Goal: Task Accomplishment & Management: Use online tool/utility

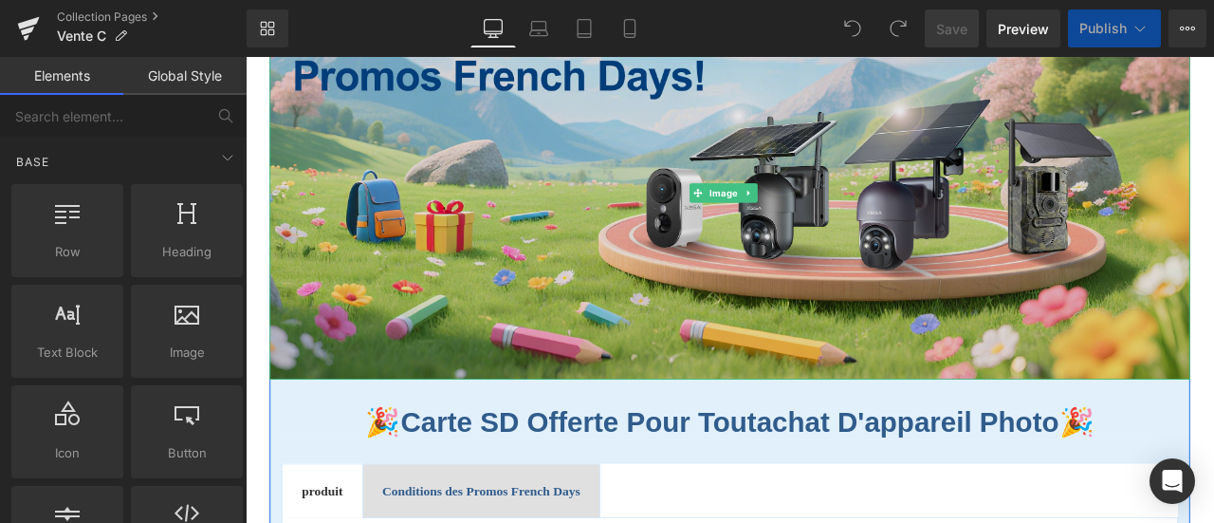
scroll to position [190, 0]
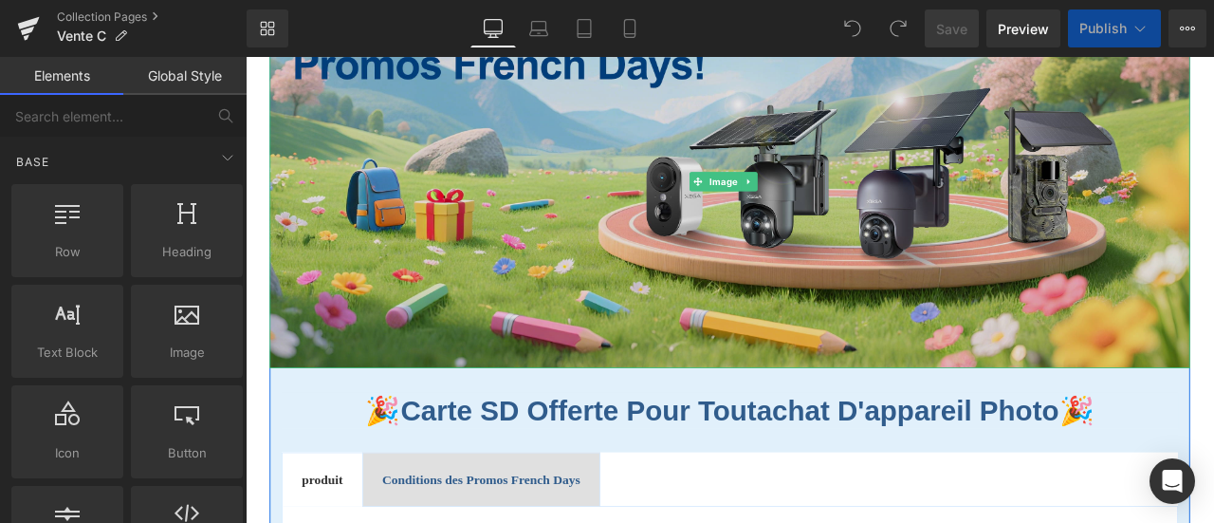
click at [683, 284] on img at bounding box center [819, 205] width 1091 height 441
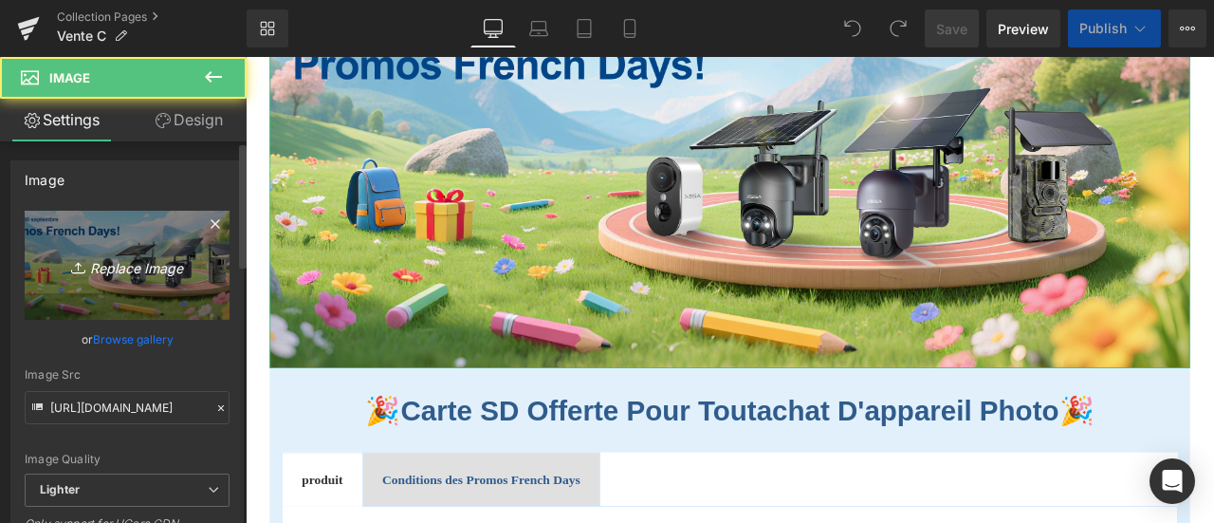
click at [104, 254] on icon "Replace Image" at bounding box center [127, 265] width 152 height 24
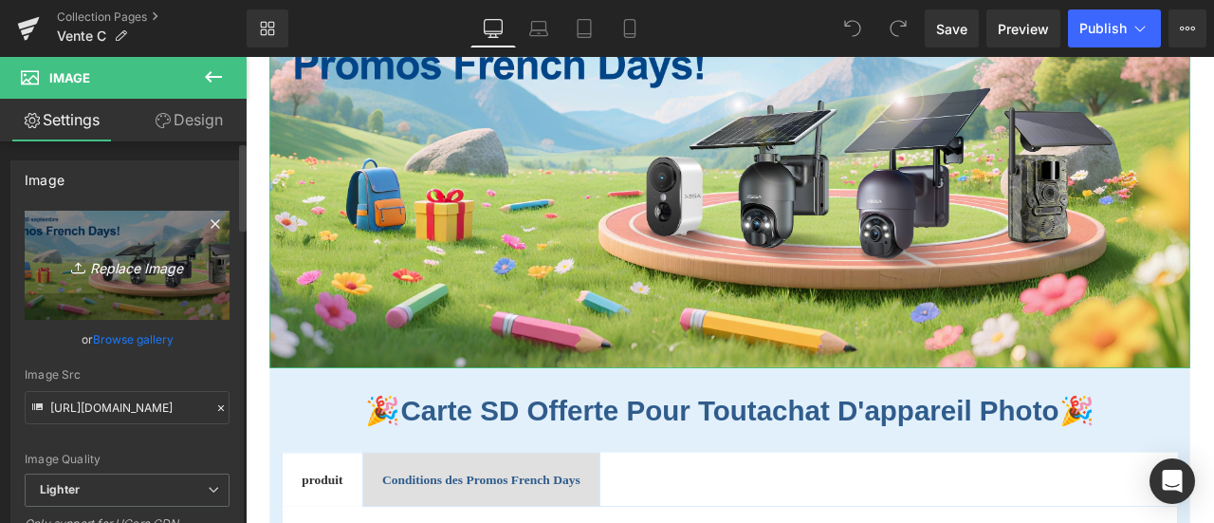
type input "C:\fakepath\促销图片.jpg"
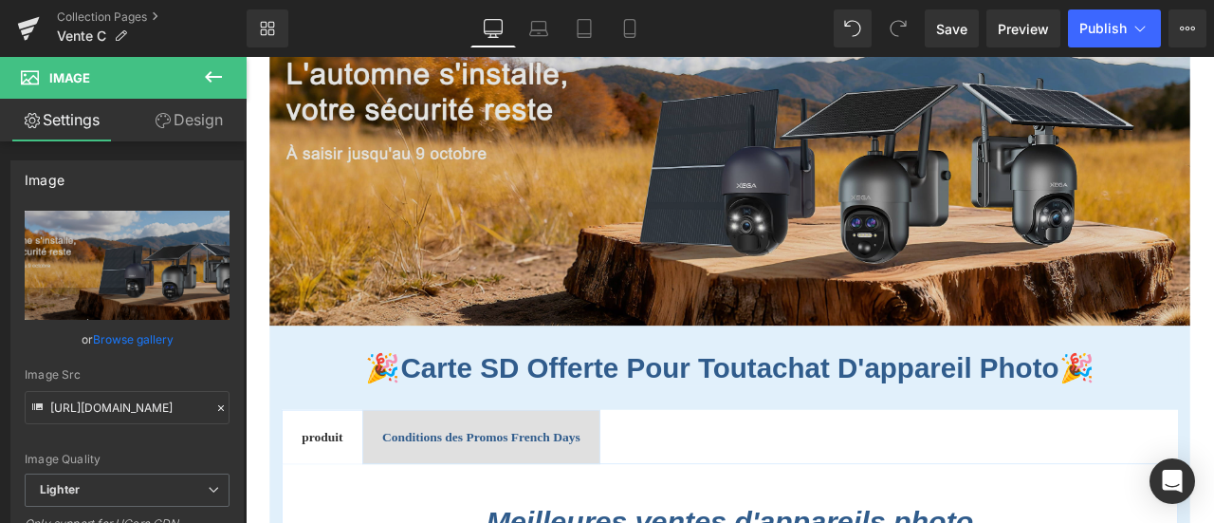
scroll to position [379, 0]
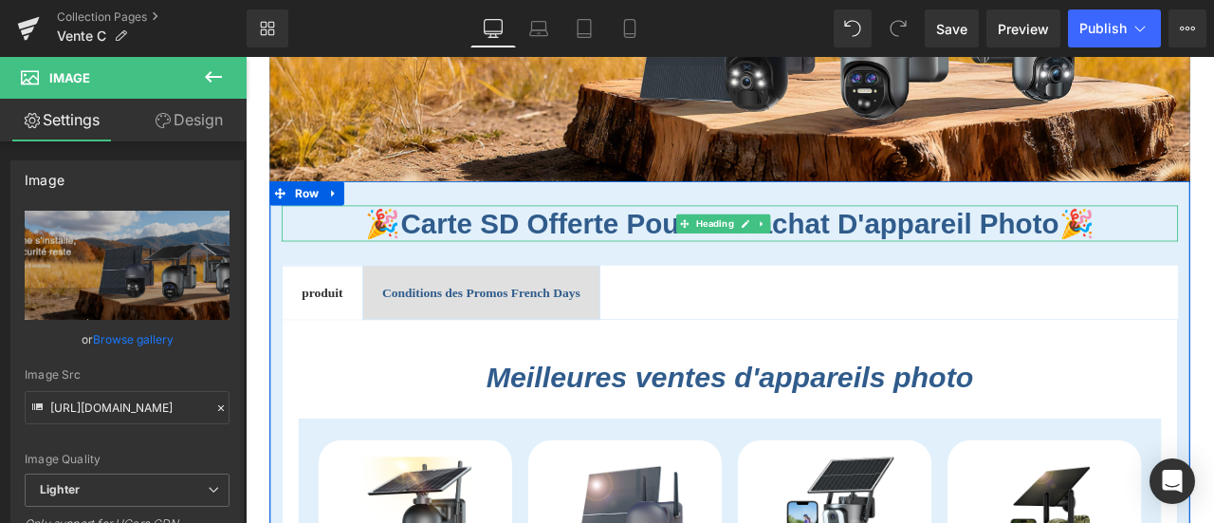
click at [708, 244] on font "Carte SD offerte pour toutachat d'appareil photo" at bounding box center [820, 254] width 781 height 37
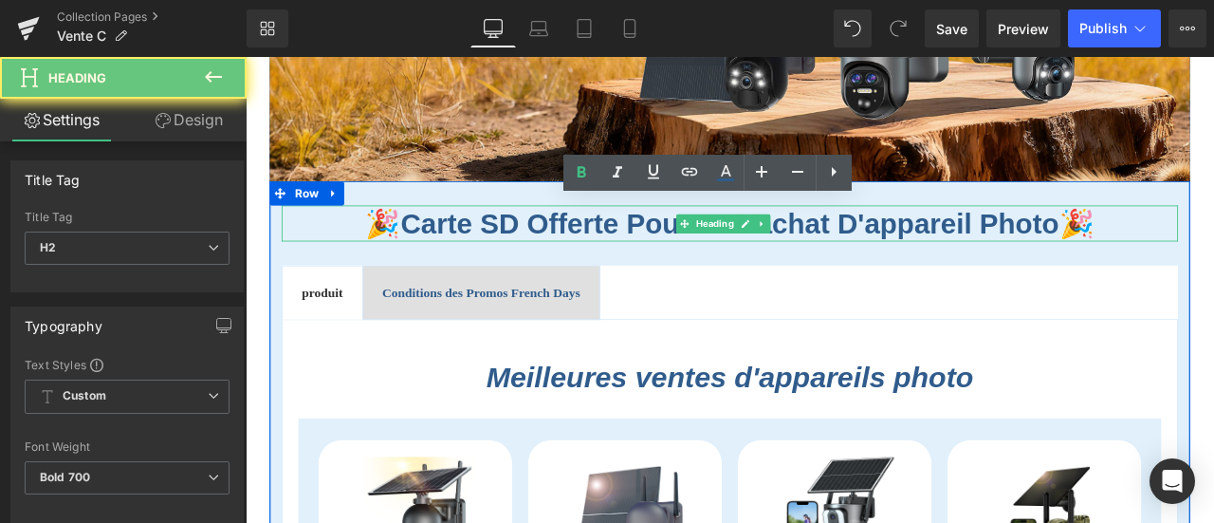
click at [708, 244] on font "Carte SD offerte pour toutachat d'appareil photo" at bounding box center [820, 254] width 781 height 37
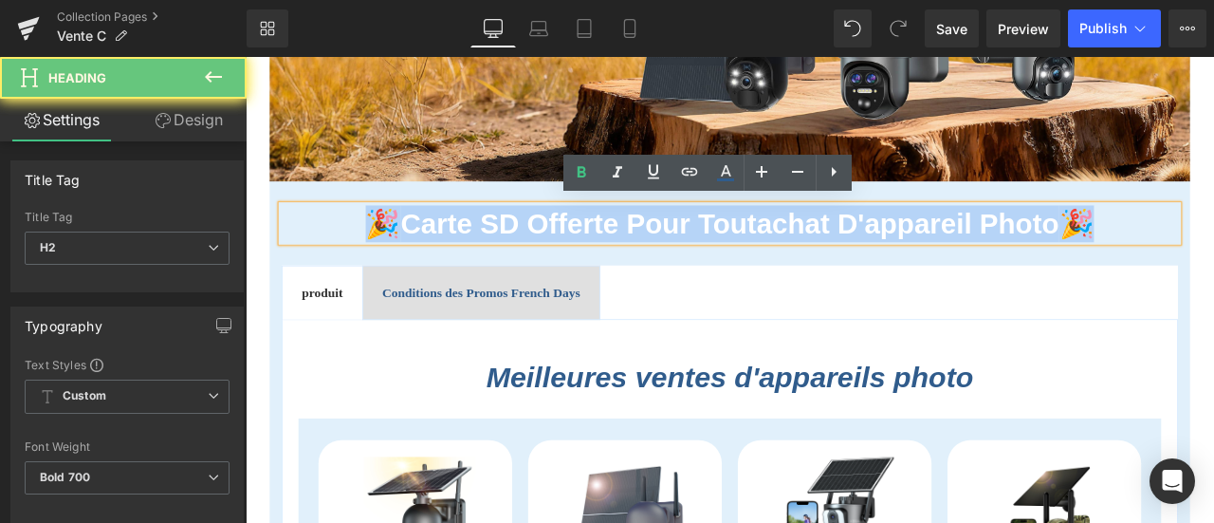
click at [708, 244] on font "Carte SD offerte pour toutachat d'appareil photo" at bounding box center [820, 254] width 781 height 37
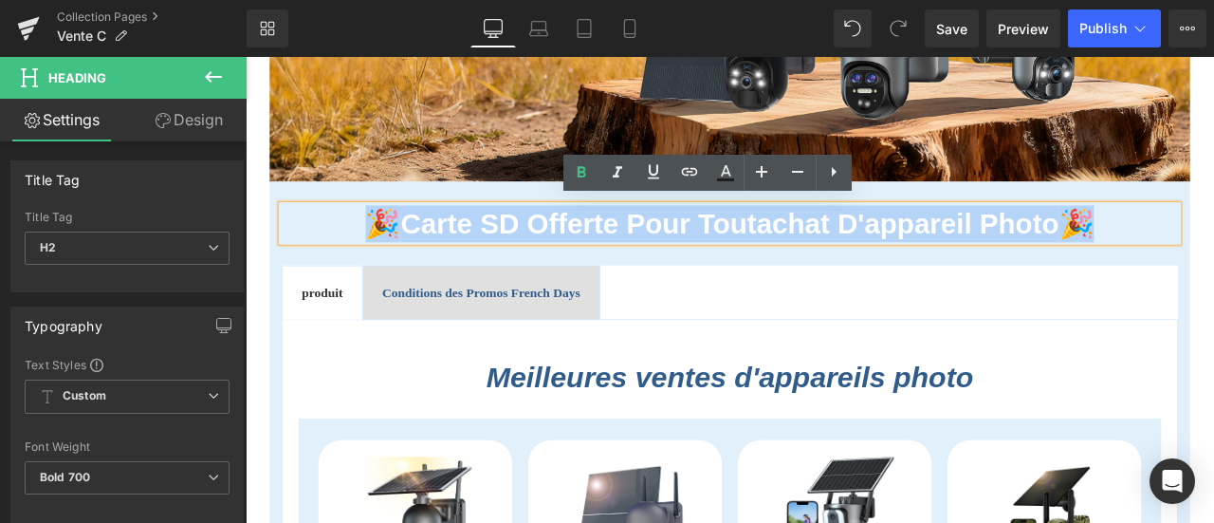
paste div
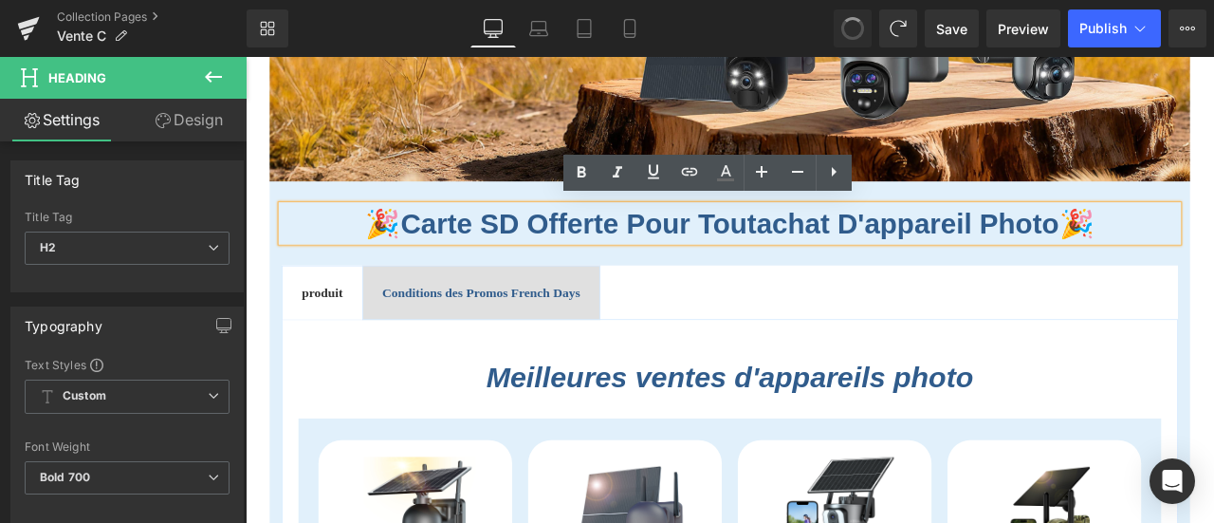
click at [577, 250] on font "Carte SD offerte pour toutachat d'appareil photo" at bounding box center [820, 254] width 781 height 37
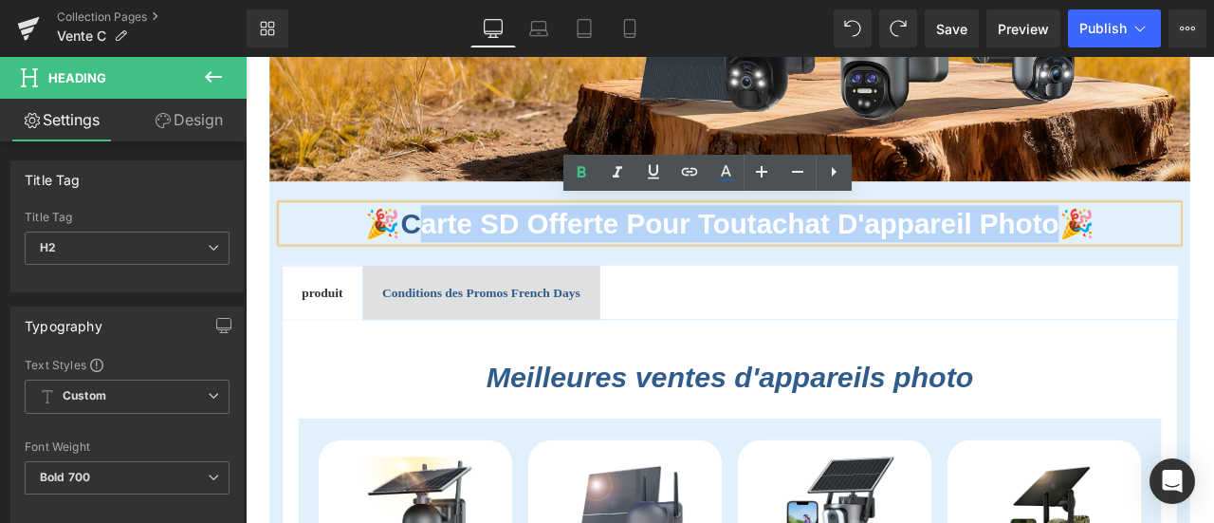
drag, startPoint x: 429, startPoint y: 251, endPoint x: 1190, endPoint y: 250, distance: 760.9
click at [1190, 250] on font "Carte SD offerte pour toutachat d'appareil photo" at bounding box center [820, 254] width 781 height 37
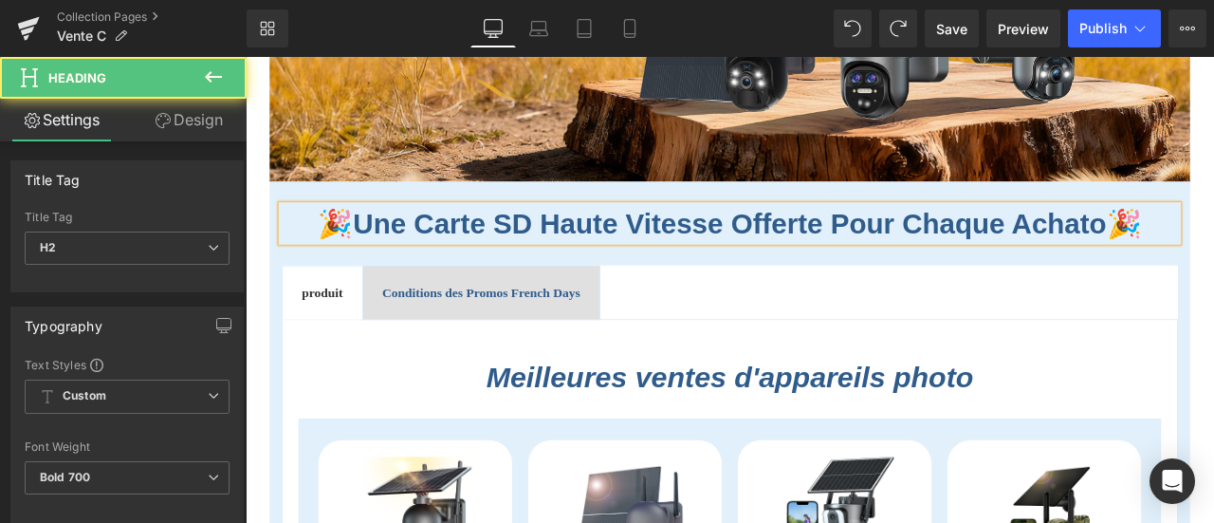
drag, startPoint x: 1260, startPoint y: 258, endPoint x: 1240, endPoint y: 259, distance: 19.9
click at [1213, 259] on h2 "🎉 Une carte SD haute vitesse offerte pour chaque achato 🎉" at bounding box center [819, 255] width 1063 height 44
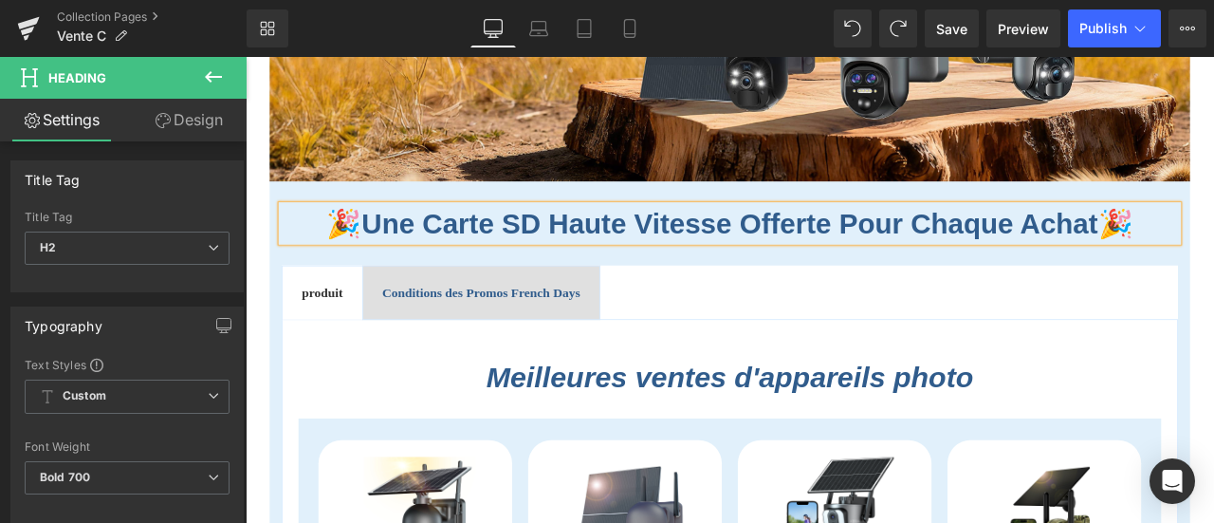
scroll to position [474, 0]
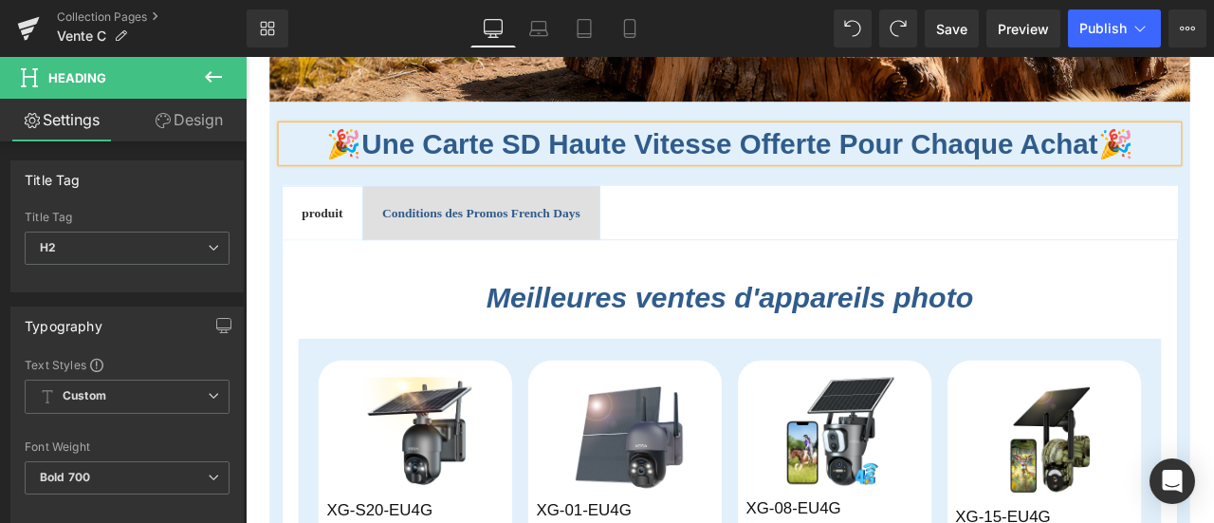
click at [550, 237] on b "Conditions des Promos French Days" at bounding box center [525, 241] width 234 height 16
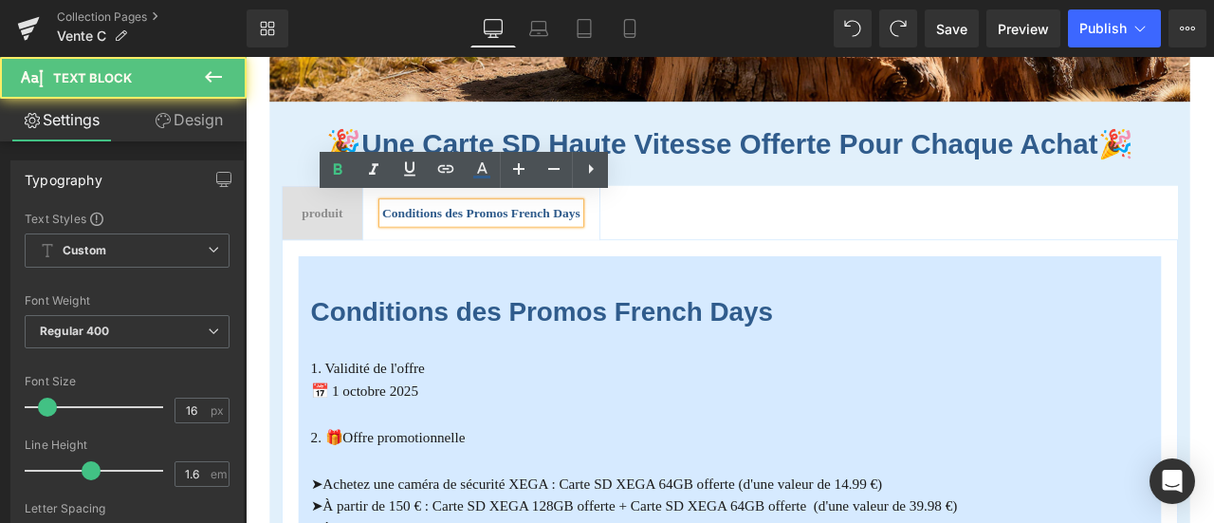
click at [475, 239] on b "Conditions des Promos French Days" at bounding box center [525, 241] width 234 height 16
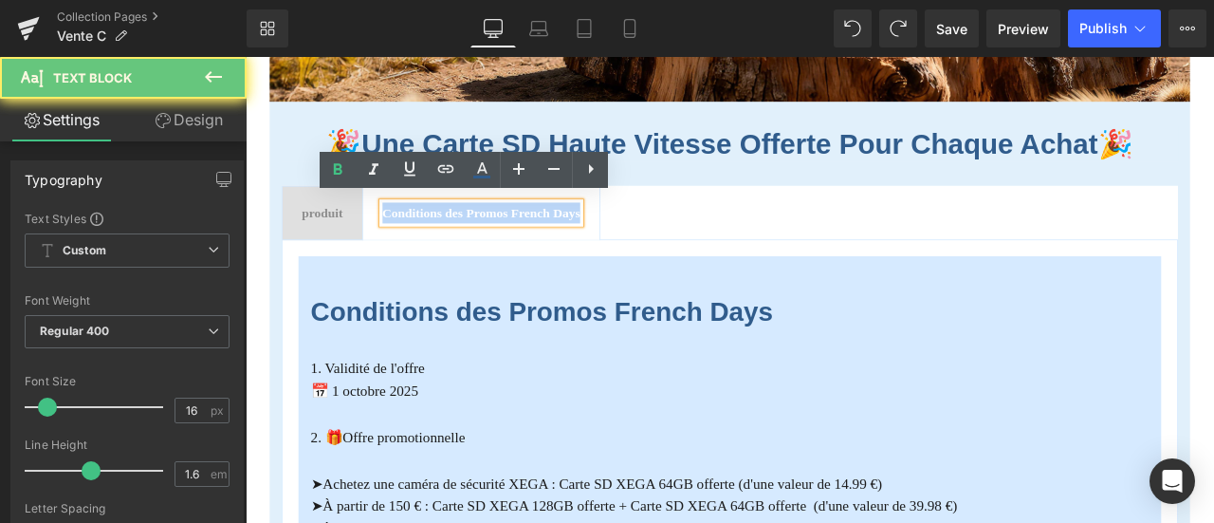
click at [475, 239] on b "Conditions des Promos French Days" at bounding box center [525, 241] width 234 height 16
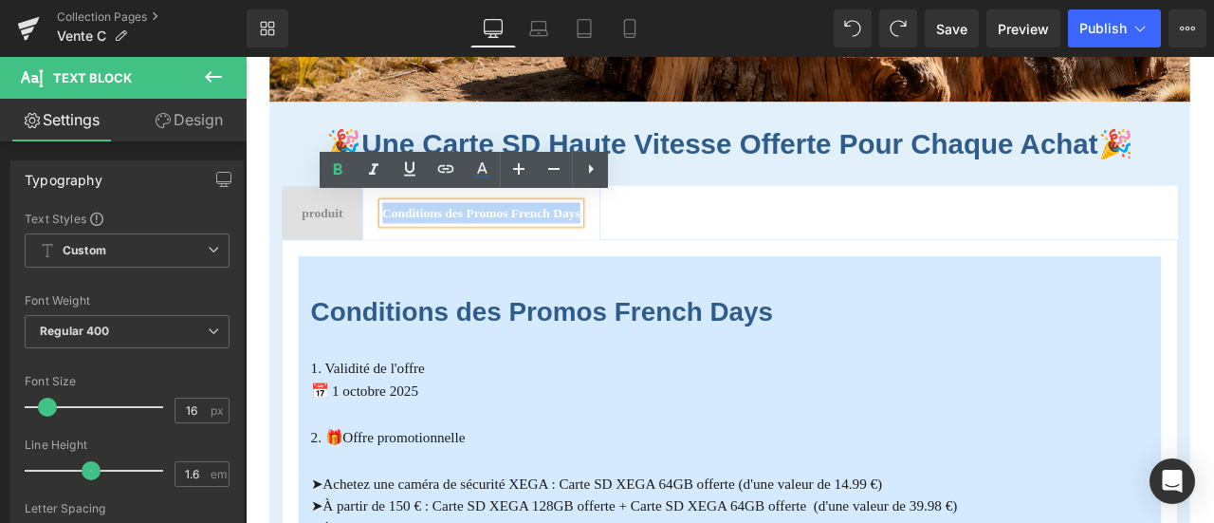
copy b "Conditions des Promos French Days"
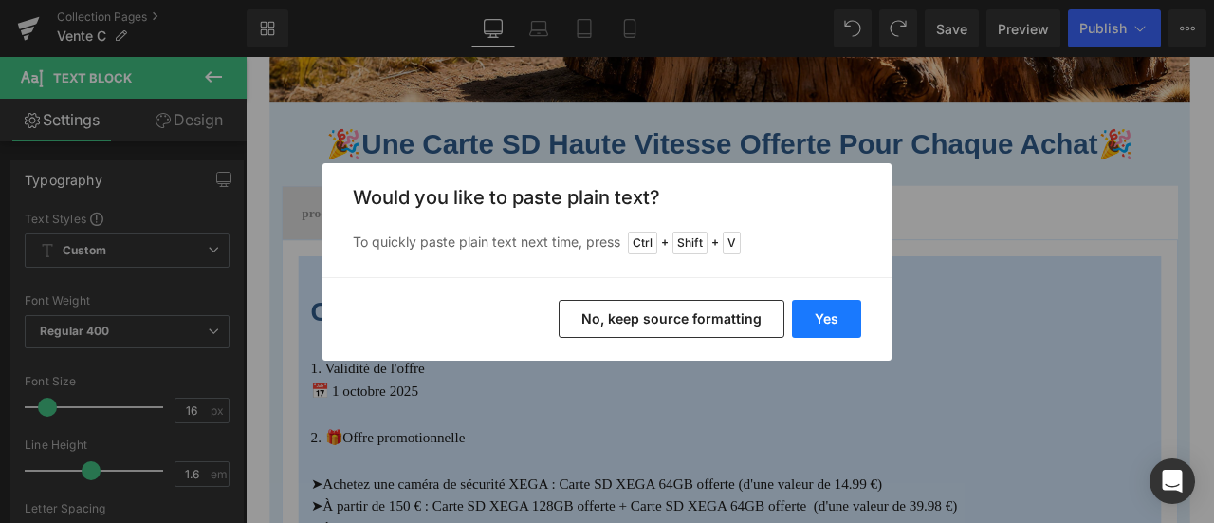
drag, startPoint x: 825, startPoint y: 310, endPoint x: 622, endPoint y: 294, distance: 203.7
click at [825, 310] on button "Yes" at bounding box center [826, 319] width 69 height 38
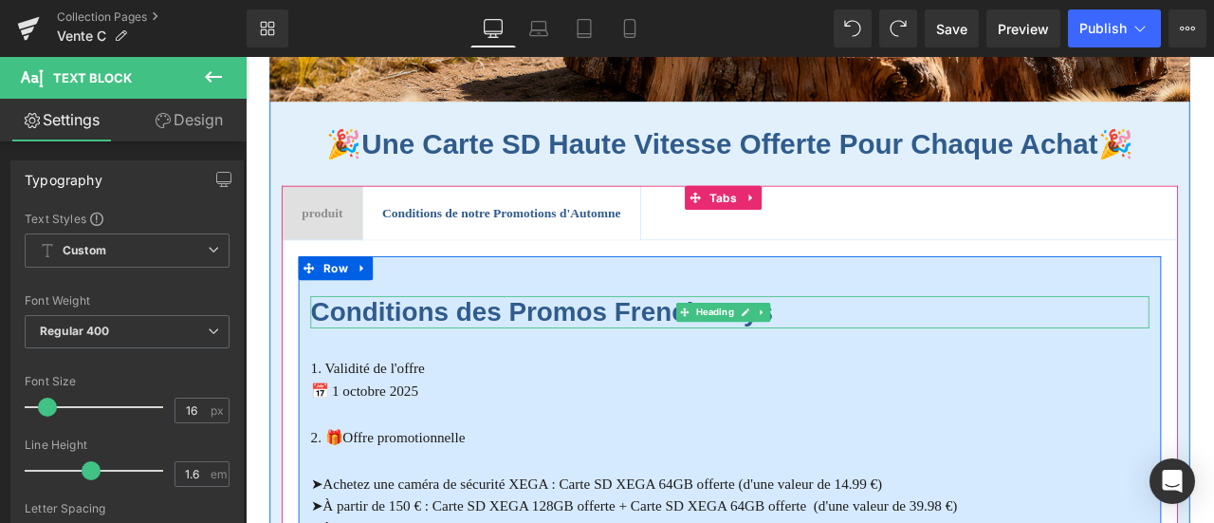
click at [591, 353] on b "Conditions des Promos French Days" at bounding box center [597, 359] width 548 height 35
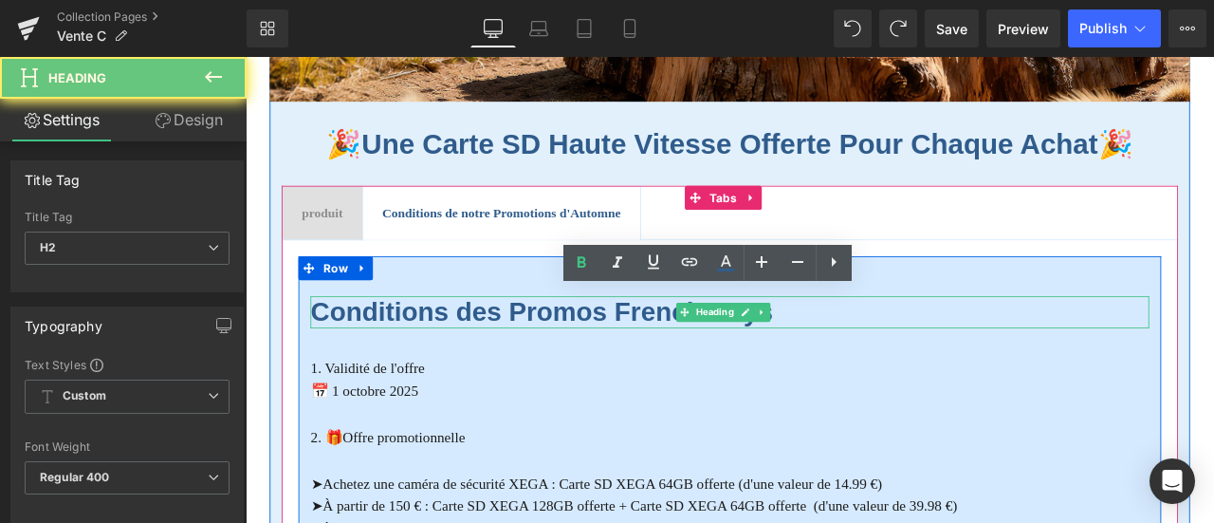
click at [591, 353] on b "Conditions des Promos French Days" at bounding box center [597, 359] width 548 height 35
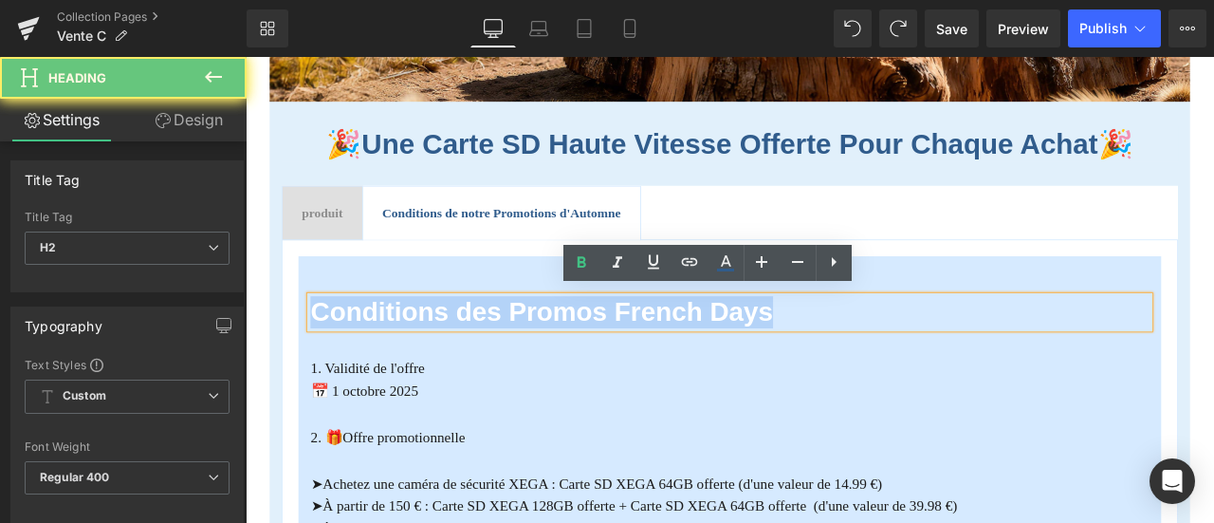
click at [591, 353] on b "Conditions des Promos French Days" at bounding box center [597, 359] width 548 height 35
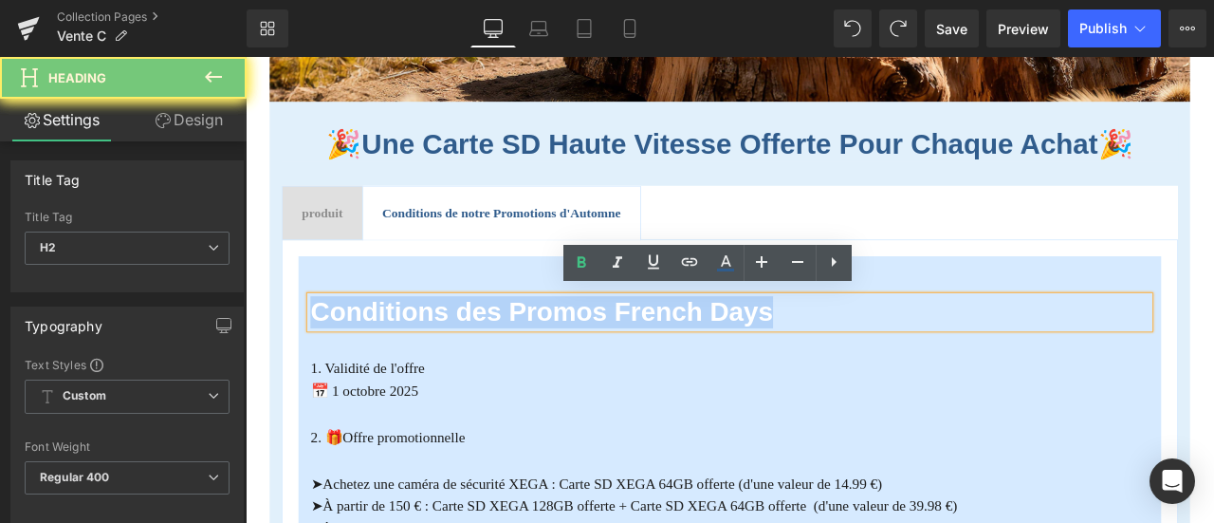
paste div
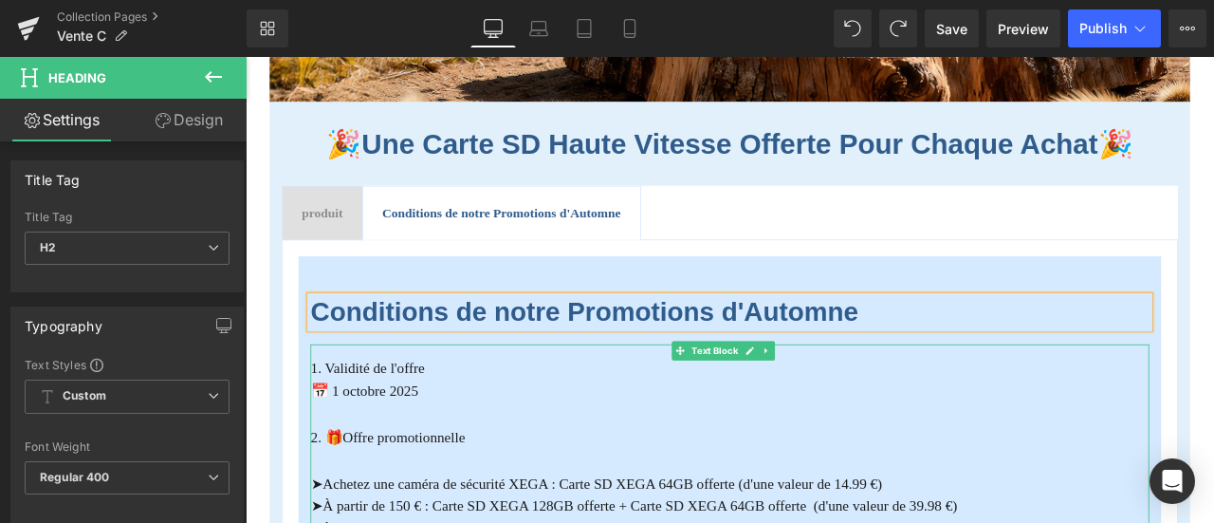
click at [406, 448] on font "📅 1 octobre 2025" at bounding box center [386, 452] width 127 height 19
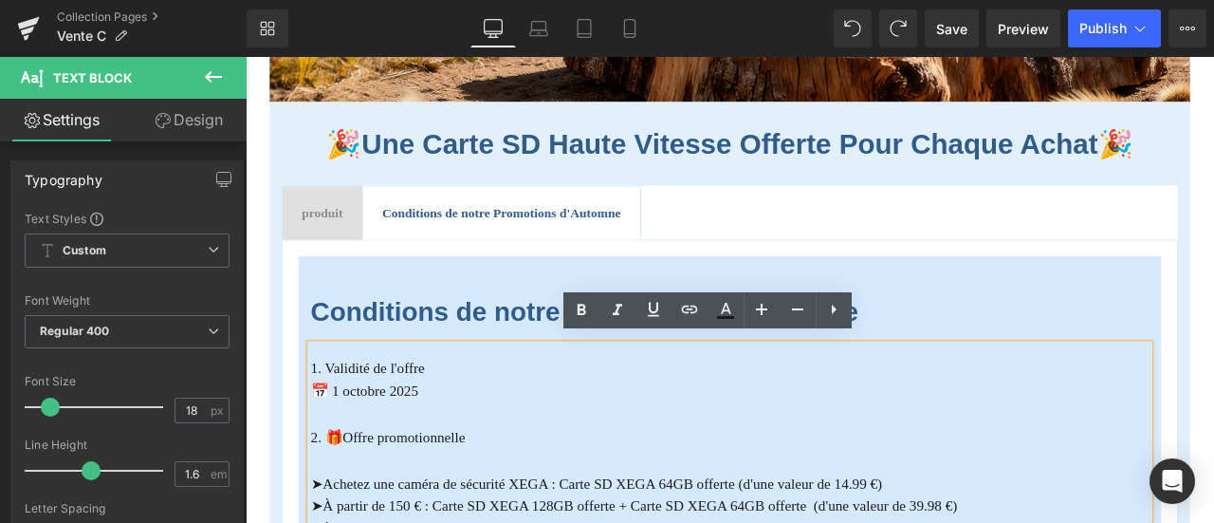
click at [398, 452] on font "📅 1 octobre 2025" at bounding box center [386, 452] width 127 height 19
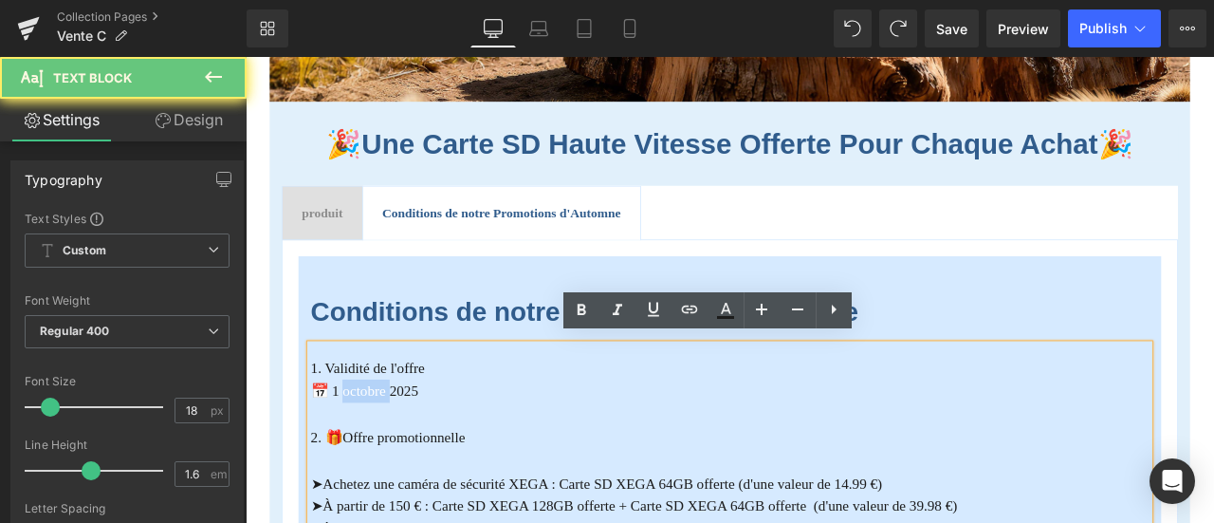
click at [398, 452] on font "📅 1 octobre 2025" at bounding box center [386, 452] width 127 height 19
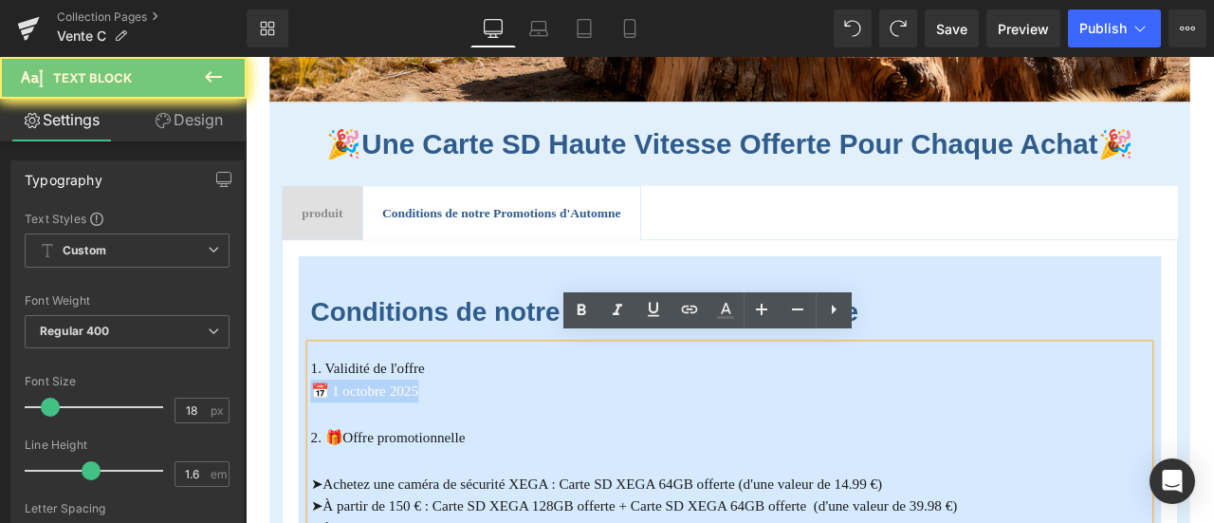
click at [437, 449] on font "📅 1 octobre 2025" at bounding box center [386, 452] width 127 height 19
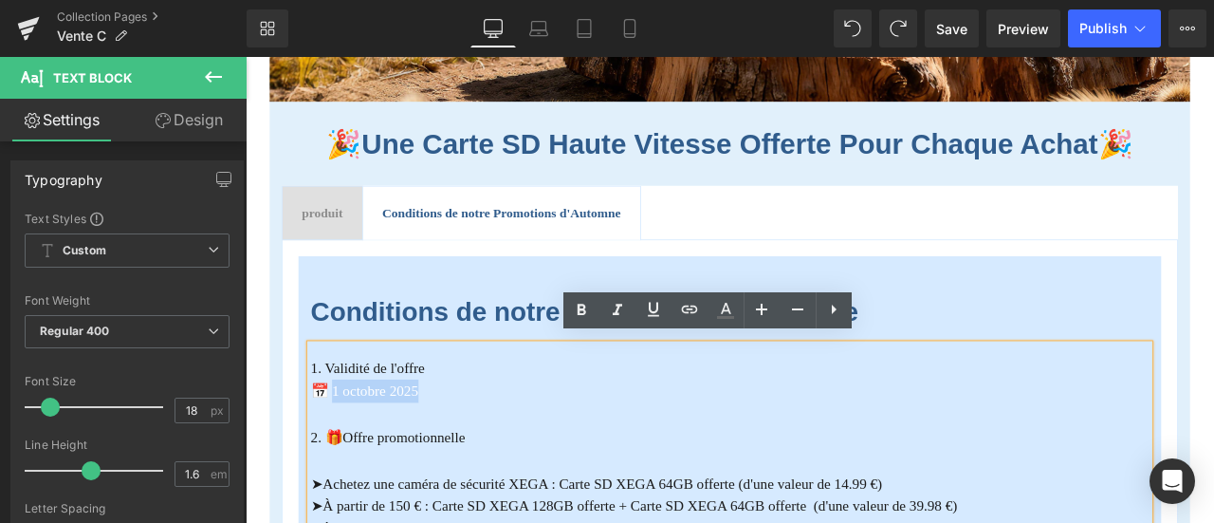
drag, startPoint x: 351, startPoint y: 446, endPoint x: 499, endPoint y: 446, distance: 148.0
click at [499, 446] on p "📅 1 octobre 2025" at bounding box center [820, 453] width 994 height 28
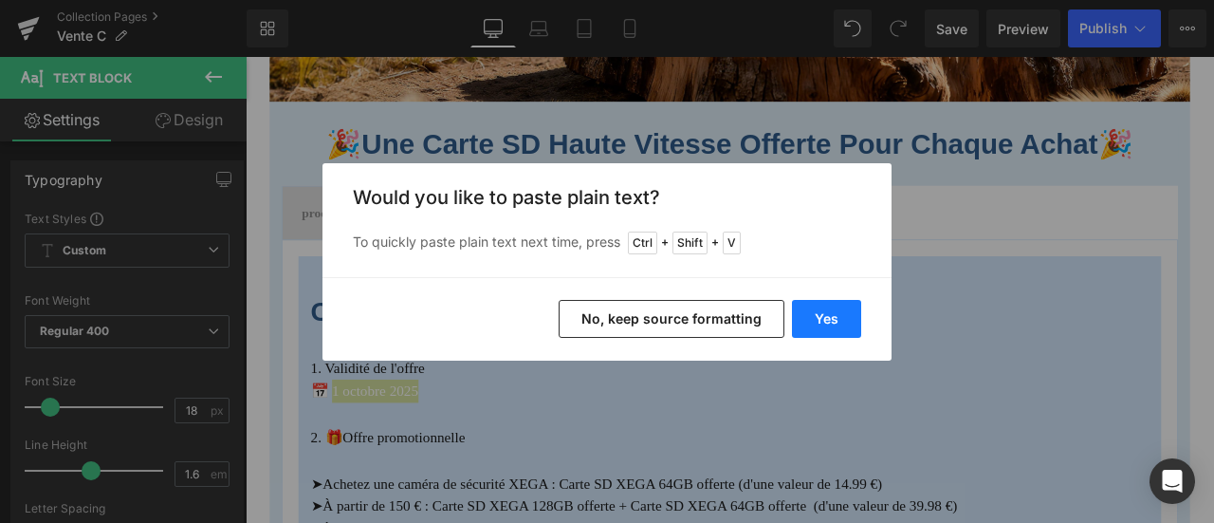
click at [825, 307] on button "Yes" at bounding box center [826, 319] width 69 height 38
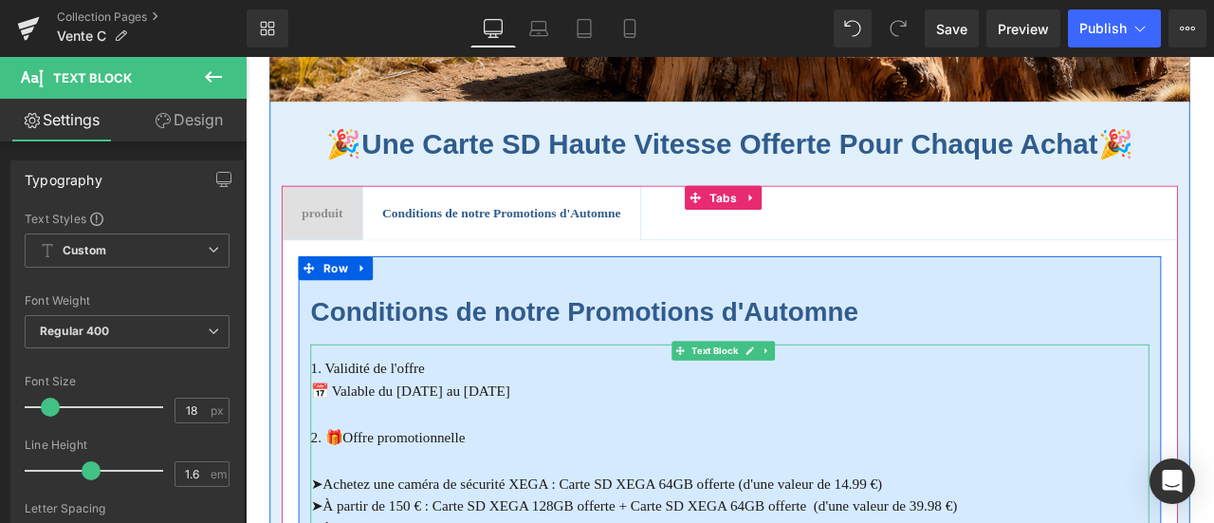
click at [566, 445] on p "📅 Valable du [DATE] au [DATE]" at bounding box center [820, 453] width 994 height 28
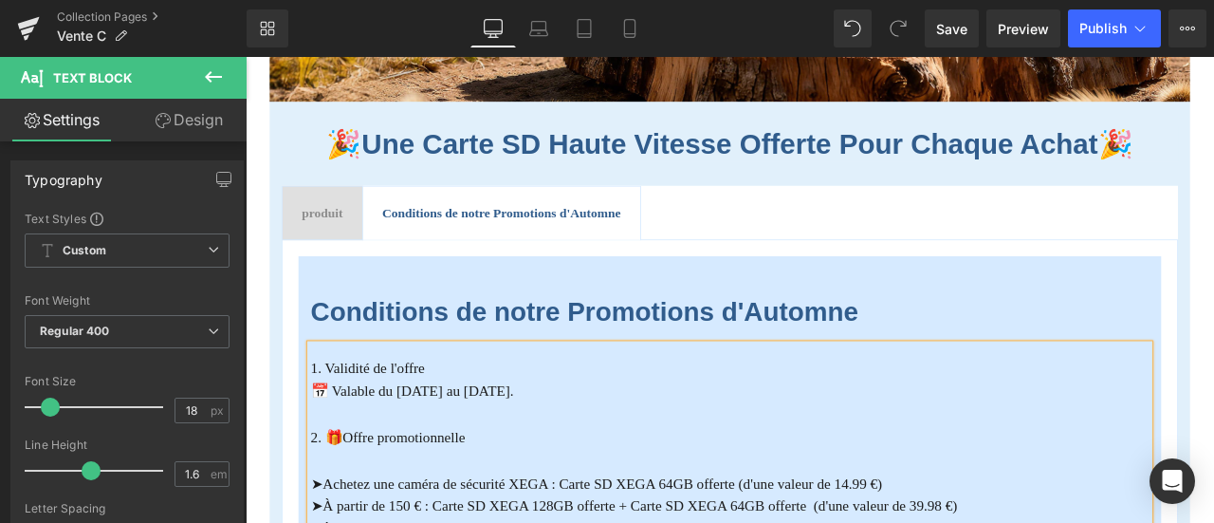
click at [323, 240] on span "produit" at bounding box center [336, 241] width 48 height 16
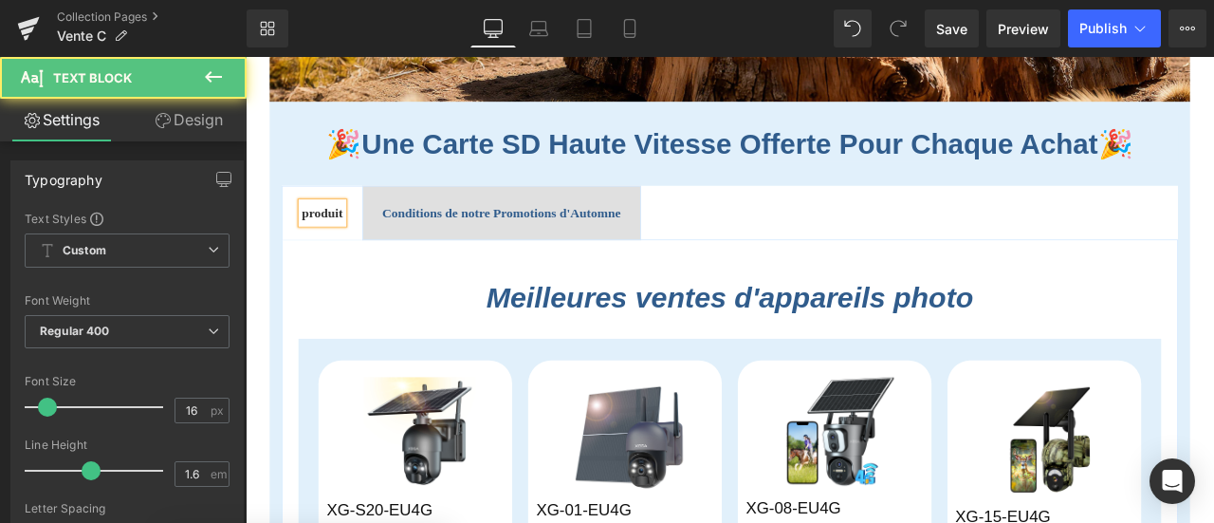
scroll to position [379, 0]
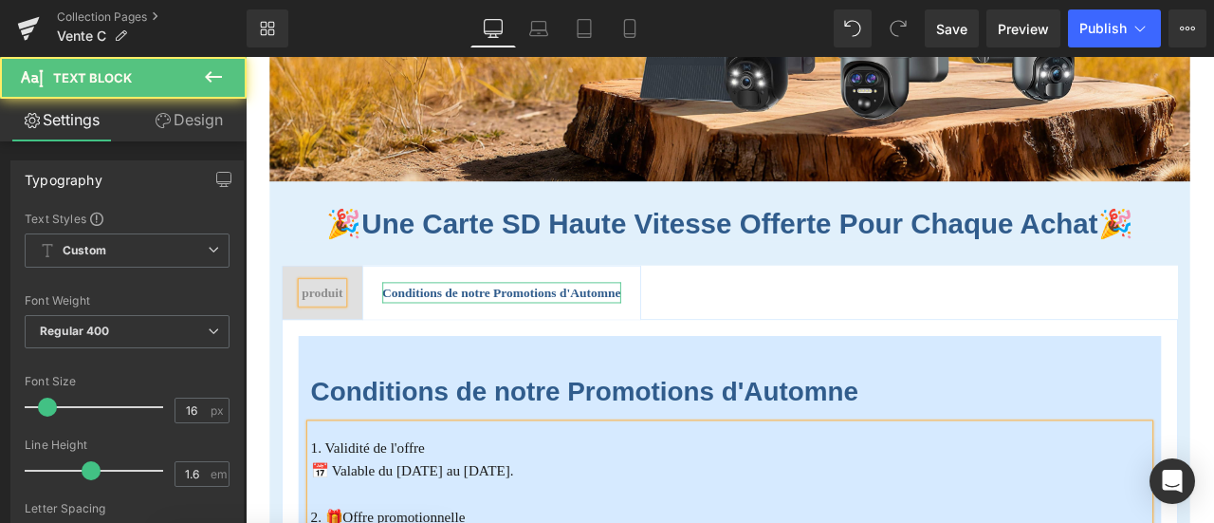
click at [620, 329] on b "Conditions de notre Promotions d'Automne" at bounding box center [549, 336] width 283 height 16
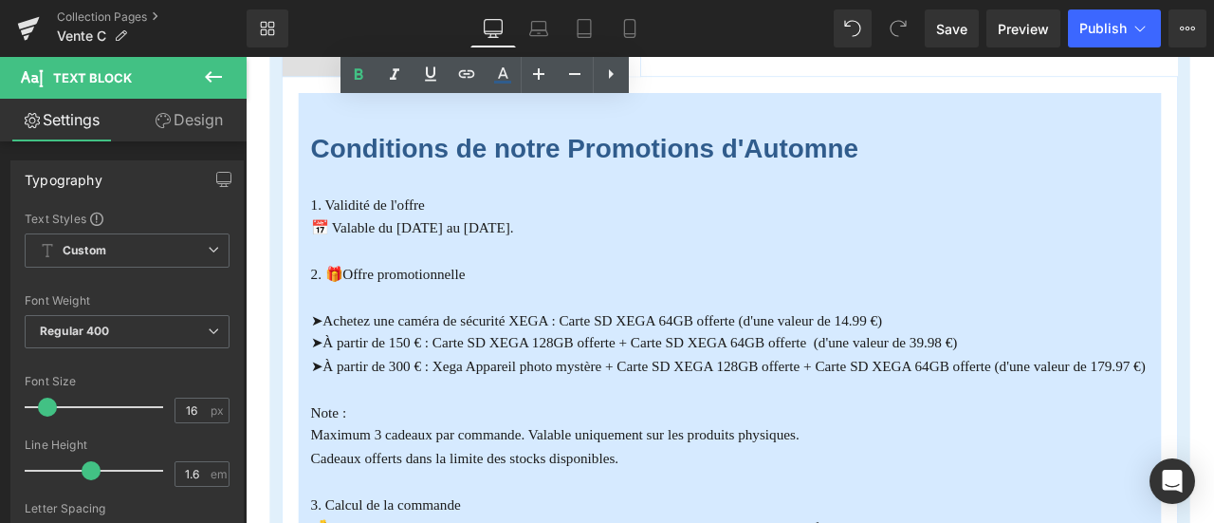
scroll to position [664, 0]
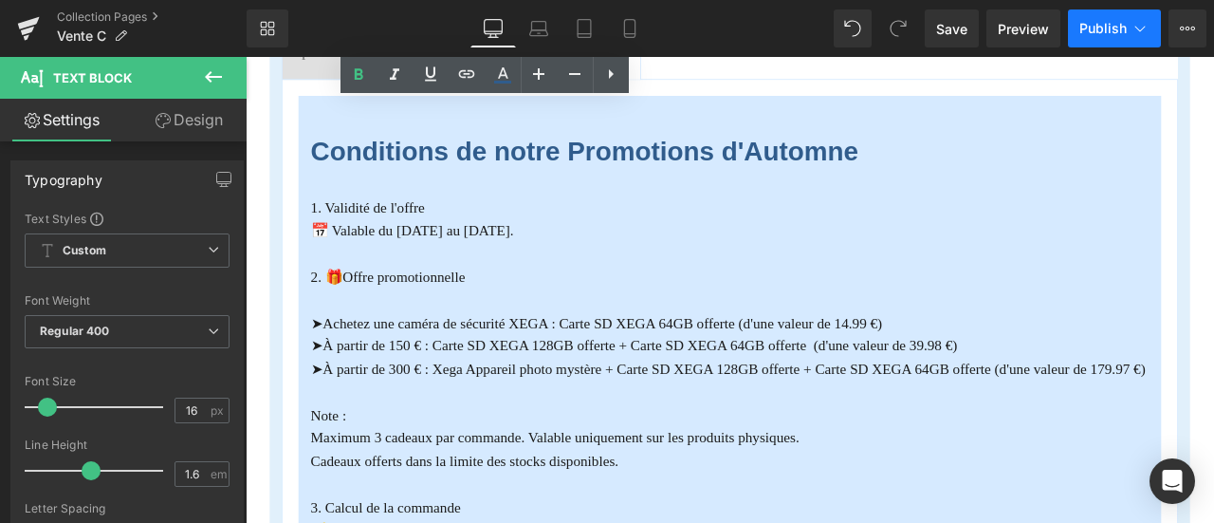
click at [1148, 34] on icon at bounding box center [1140, 28] width 19 height 19
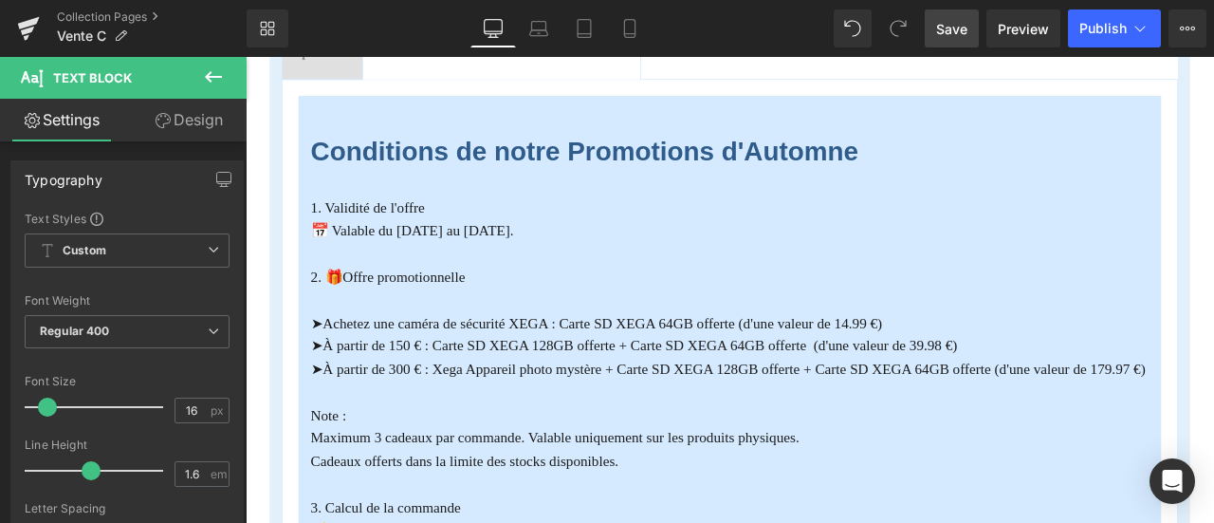
click at [939, 39] on link "Save" at bounding box center [952, 28] width 54 height 38
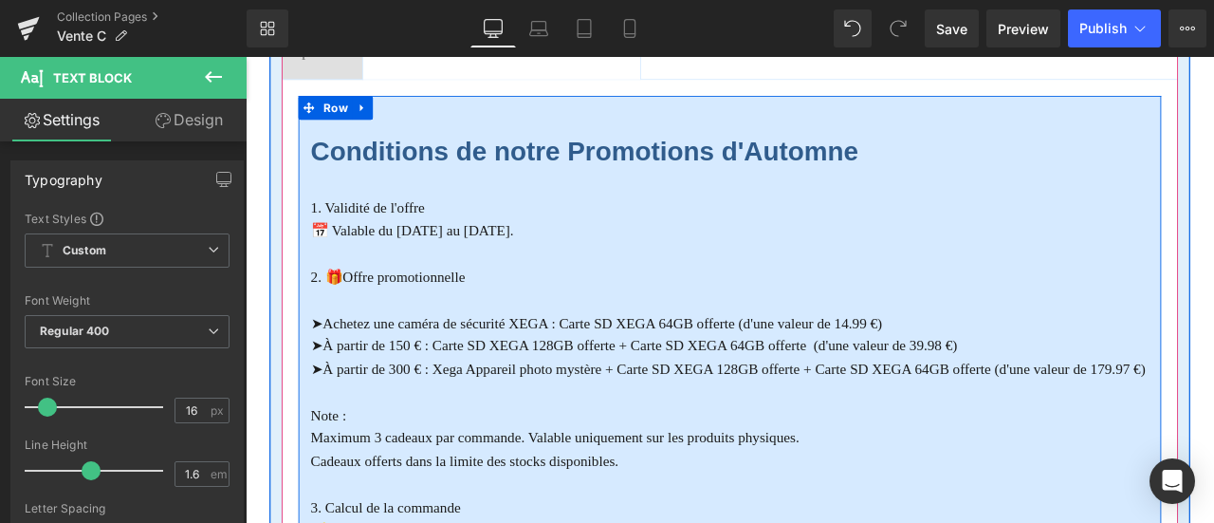
scroll to position [474, 0]
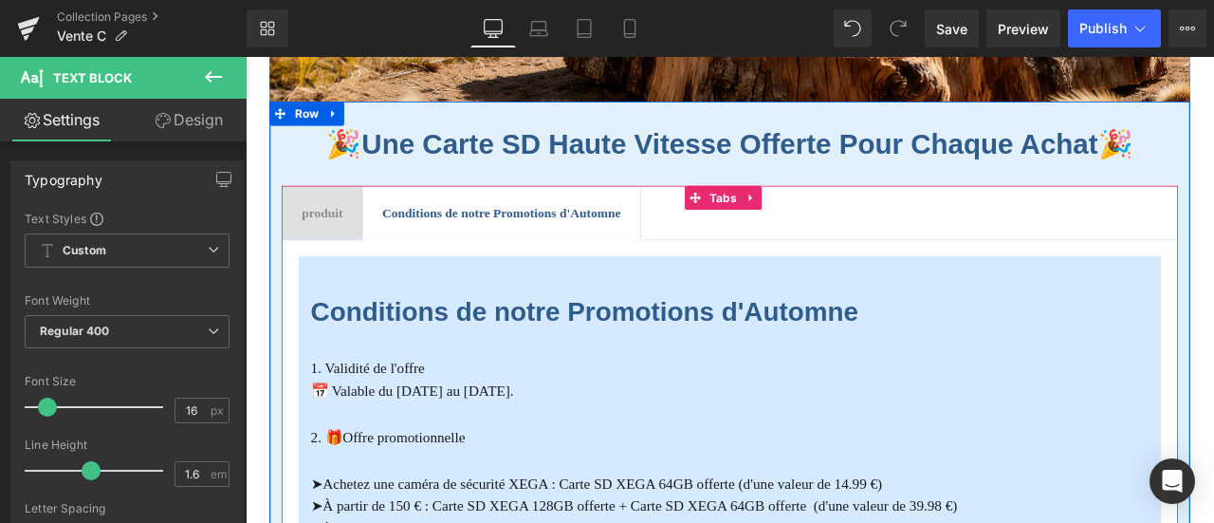
click at [246, 57] on div at bounding box center [246, 57] width 0 height 0
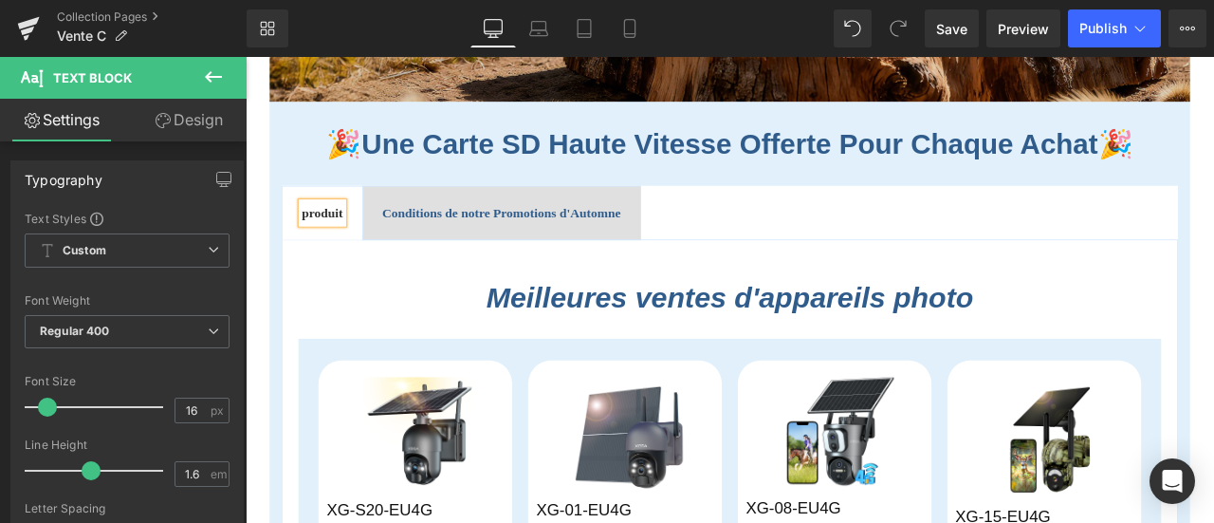
scroll to position [0, 0]
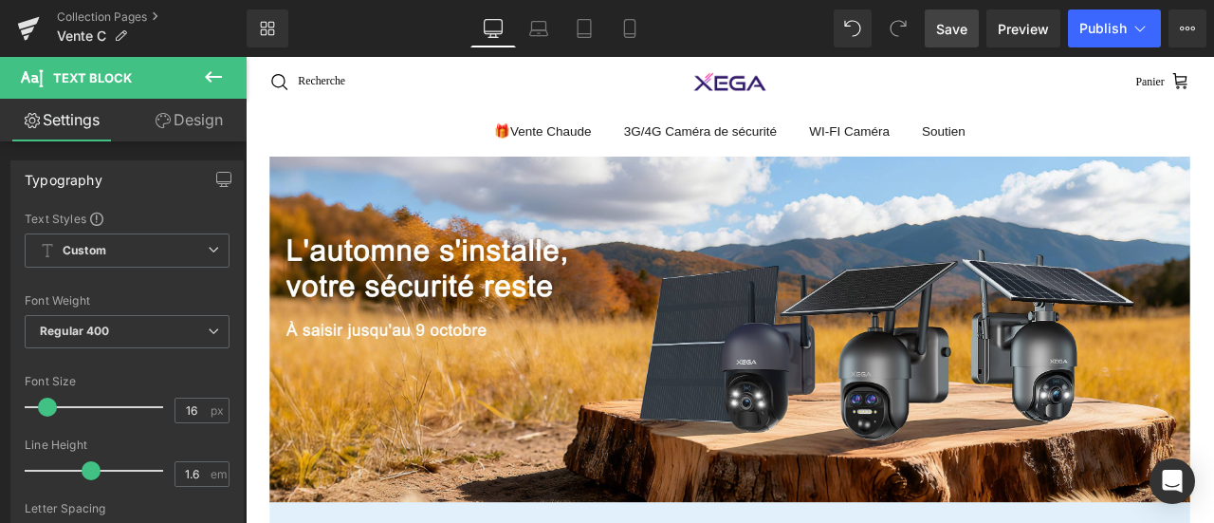
click at [952, 31] on span "Save" at bounding box center [951, 29] width 31 height 20
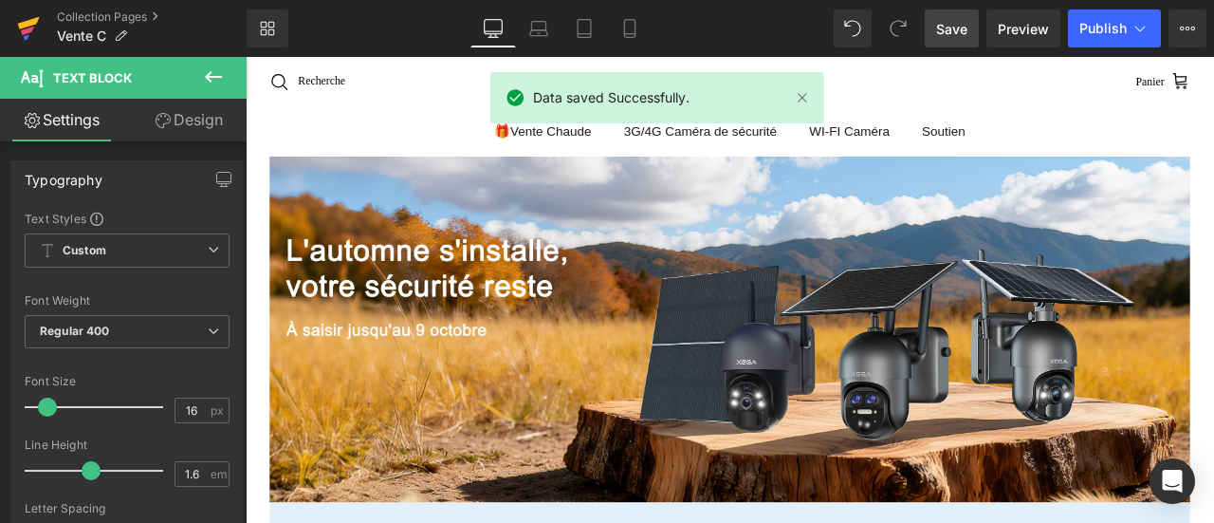
click at [28, 28] on icon at bounding box center [28, 28] width 23 height 47
